Goal: Task Accomplishment & Management: Complete application form

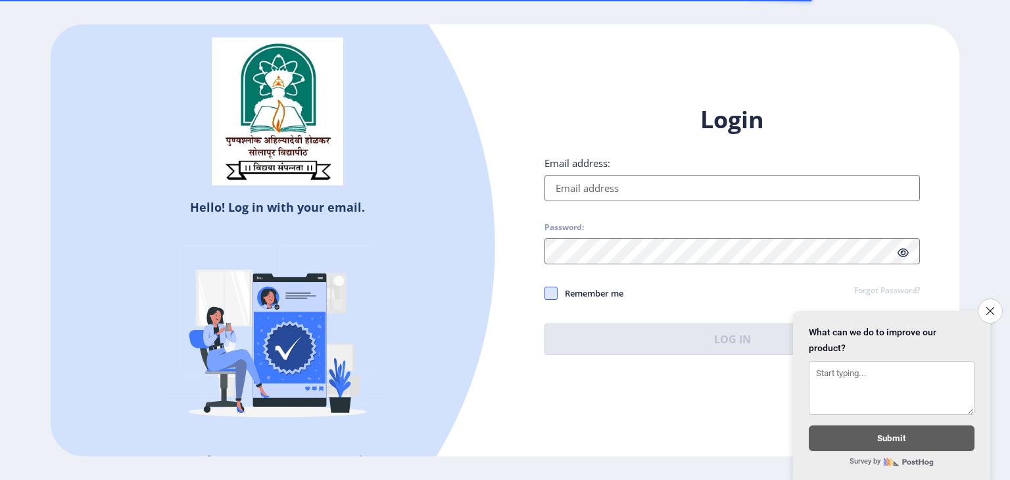
type input "[EMAIL_ADDRESS][DOMAIN_NAME]"
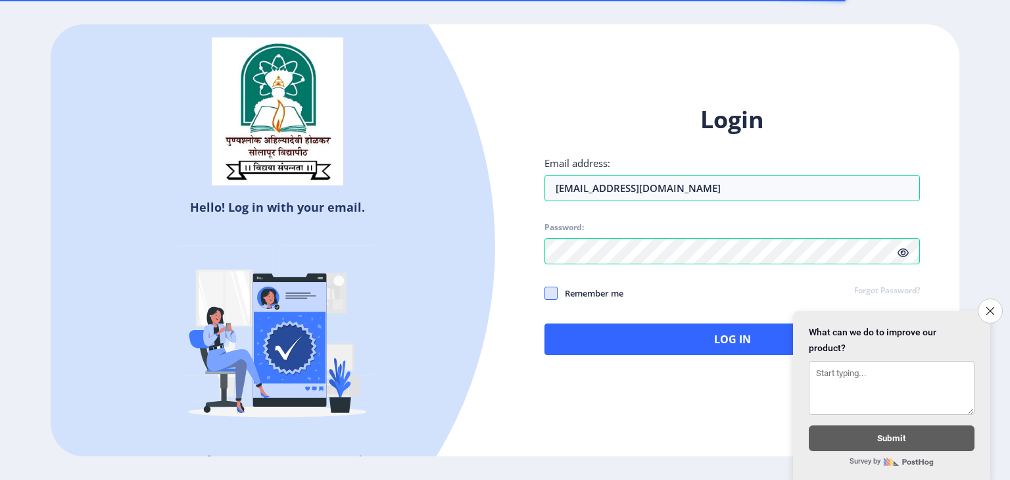
click at [547, 292] on span at bounding box center [550, 293] width 13 height 13
click at [545, 293] on input "Remember me" at bounding box center [544, 293] width 1 height 1
checkbox input "true"
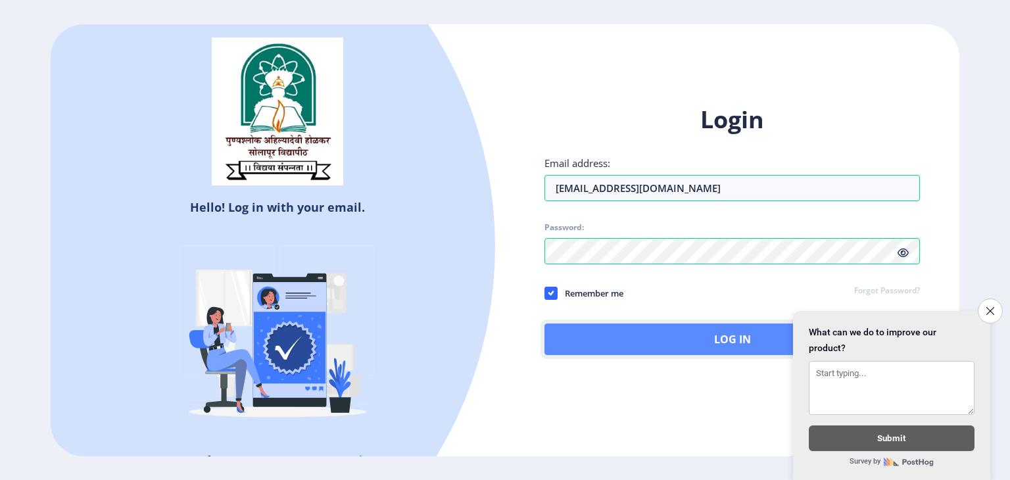
click at [671, 335] on button "Log In" at bounding box center [731, 339] width 375 height 32
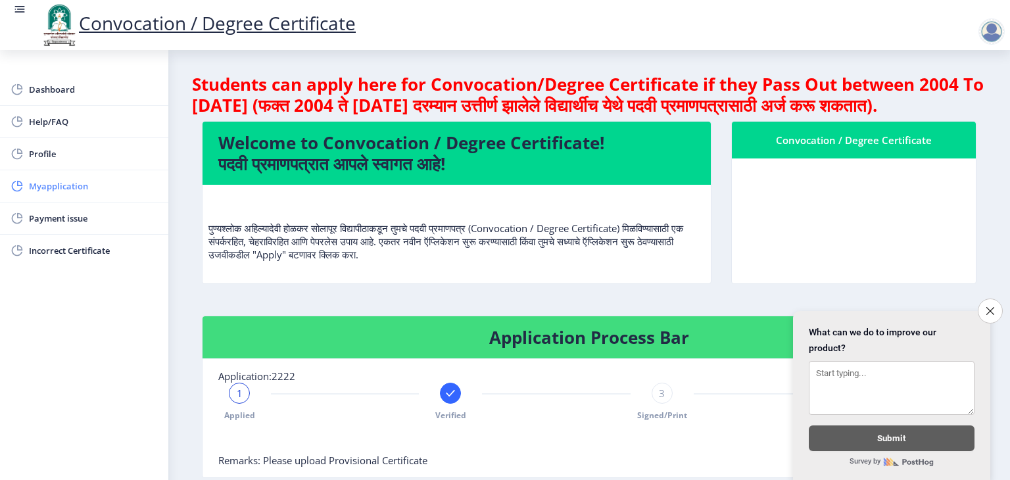
click at [66, 187] on span "Myapplication" at bounding box center [93, 186] width 129 height 16
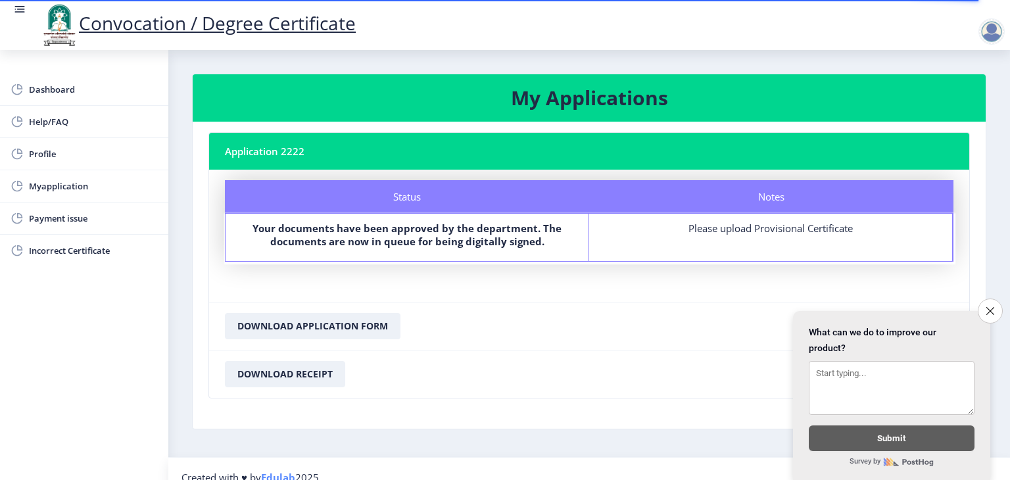
click at [738, 227] on div "Please upload Provisional Certificate" at bounding box center [770, 228] width 339 height 13
